Goal: Unclear: Browse casually

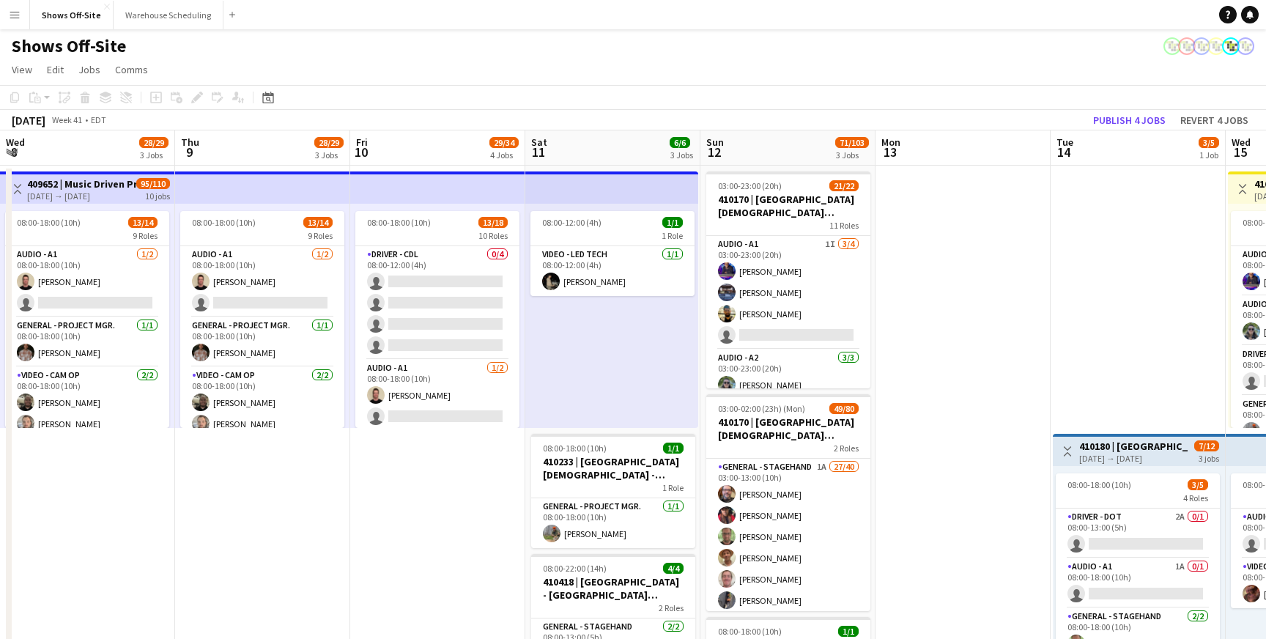
scroll to position [0, 308]
